Goal: Navigation & Orientation: Go to known website

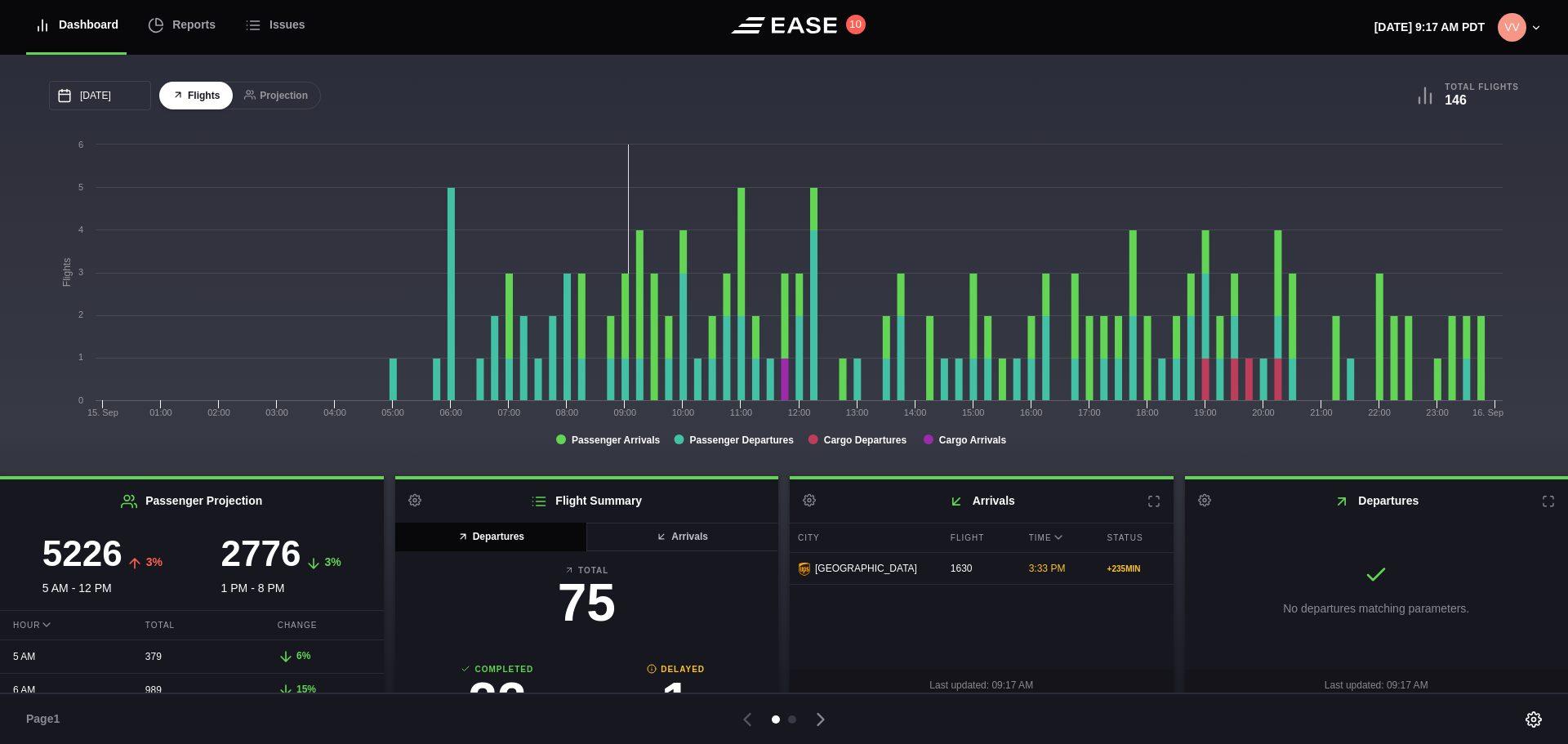
click at [1096, 701] on div "Page 1" at bounding box center [784, 718] width 1568 height 51
